Goal: Task Accomplishment & Management: Complete application form

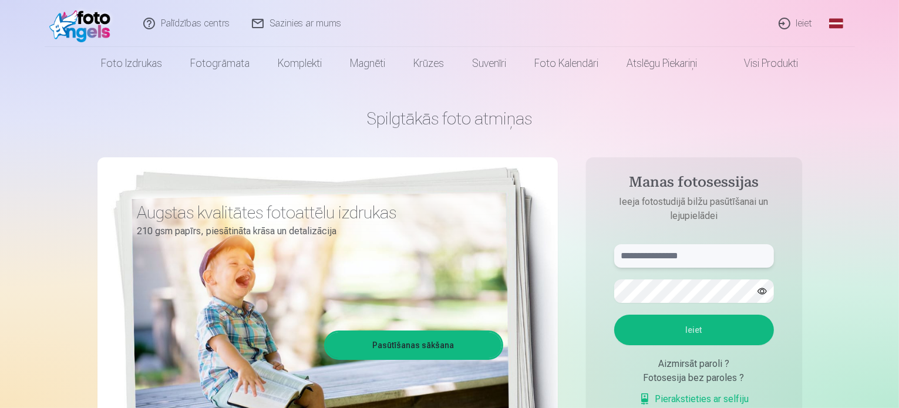
click at [655, 254] on input "text" at bounding box center [694, 255] width 160 height 23
type input "**********"
click at [710, 330] on button "Ieiet" at bounding box center [694, 330] width 160 height 31
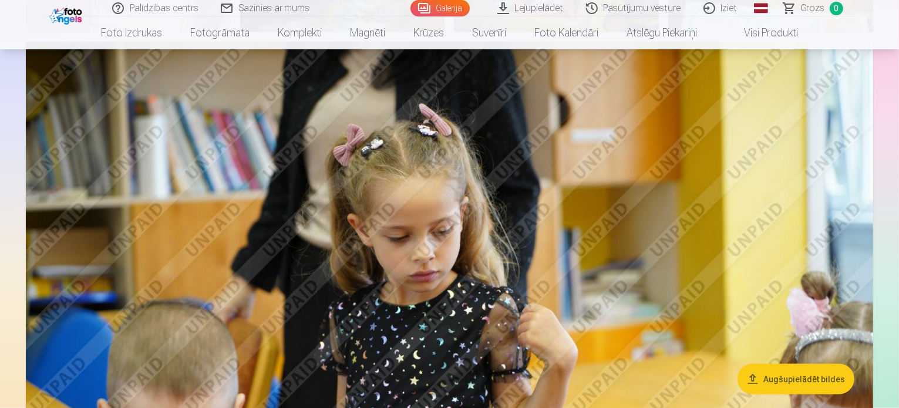
scroll to position [1856, 0]
drag, startPoint x: 842, startPoint y: 6, endPoint x: 693, endPoint y: 238, distance: 275.8
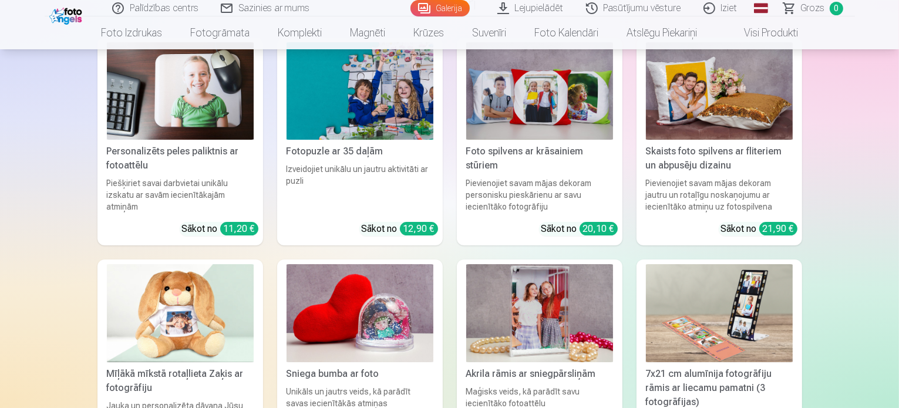
scroll to position [9047, 0]
